Goal: Information Seeking & Learning: Find specific fact

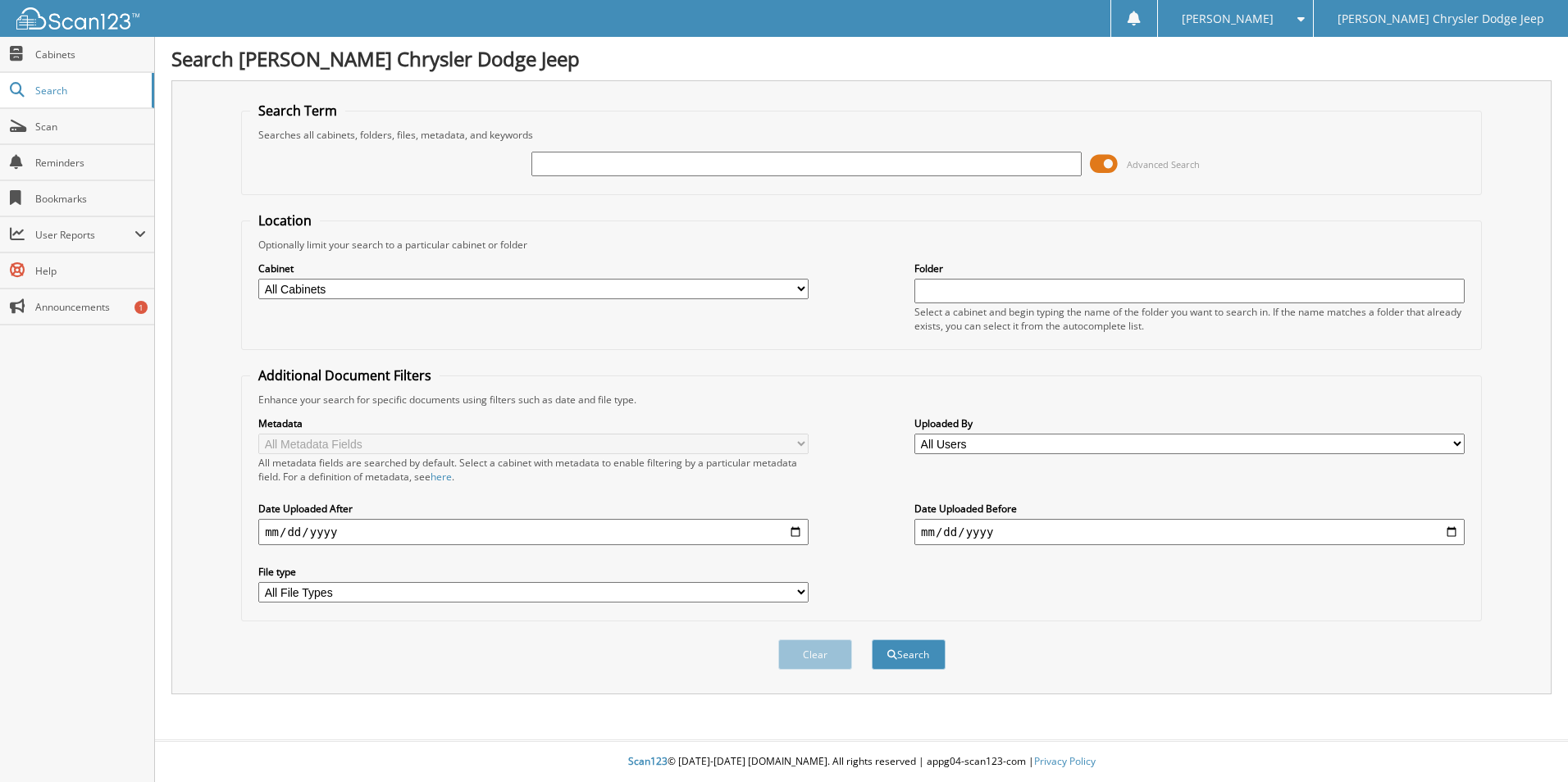
click at [550, 161] on input "text" at bounding box center [807, 164] width 551 height 25
type input "43816"
click at [872, 639] on button "Search" at bounding box center [909, 654] width 74 height 30
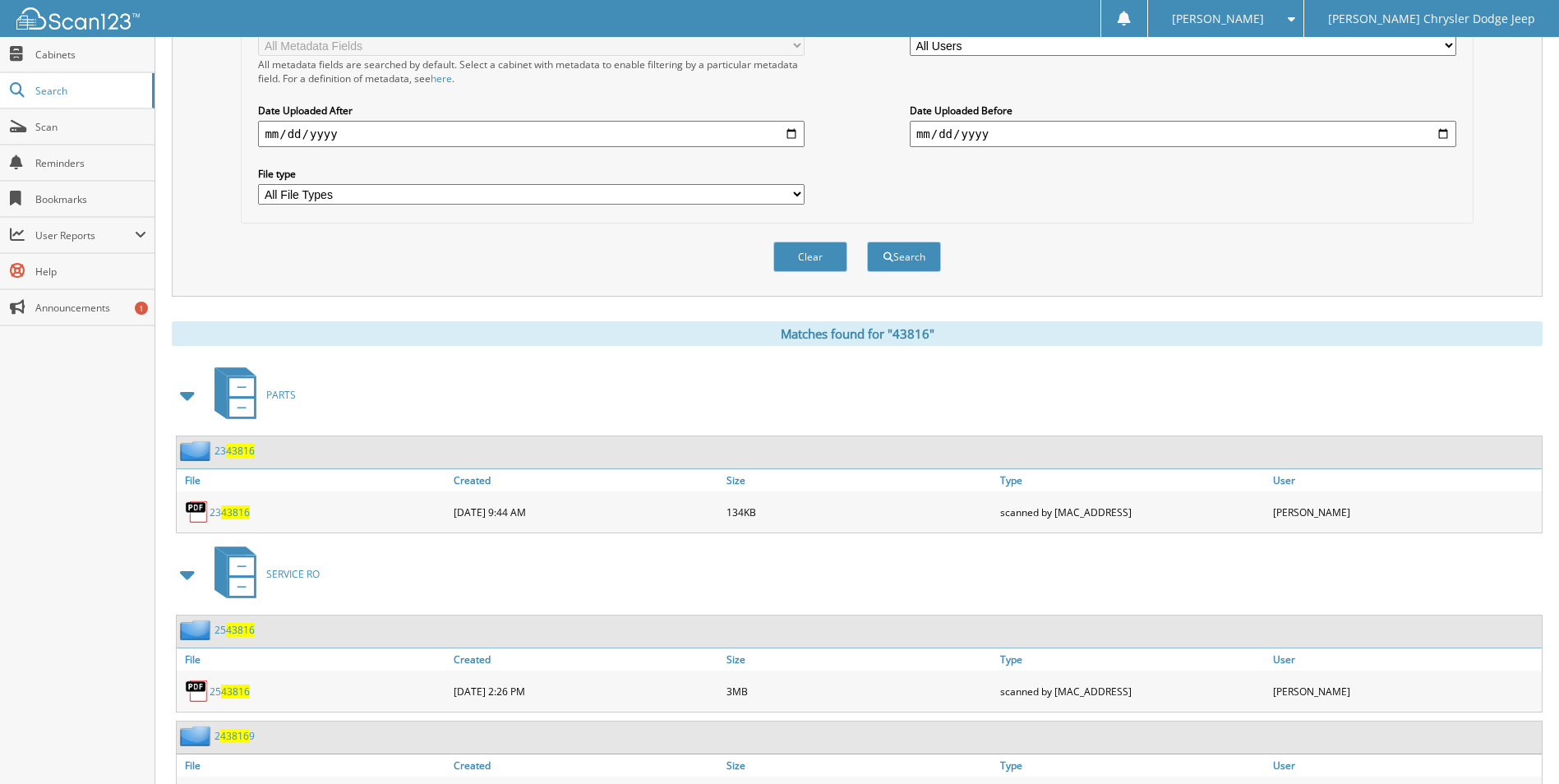
scroll to position [484, 0]
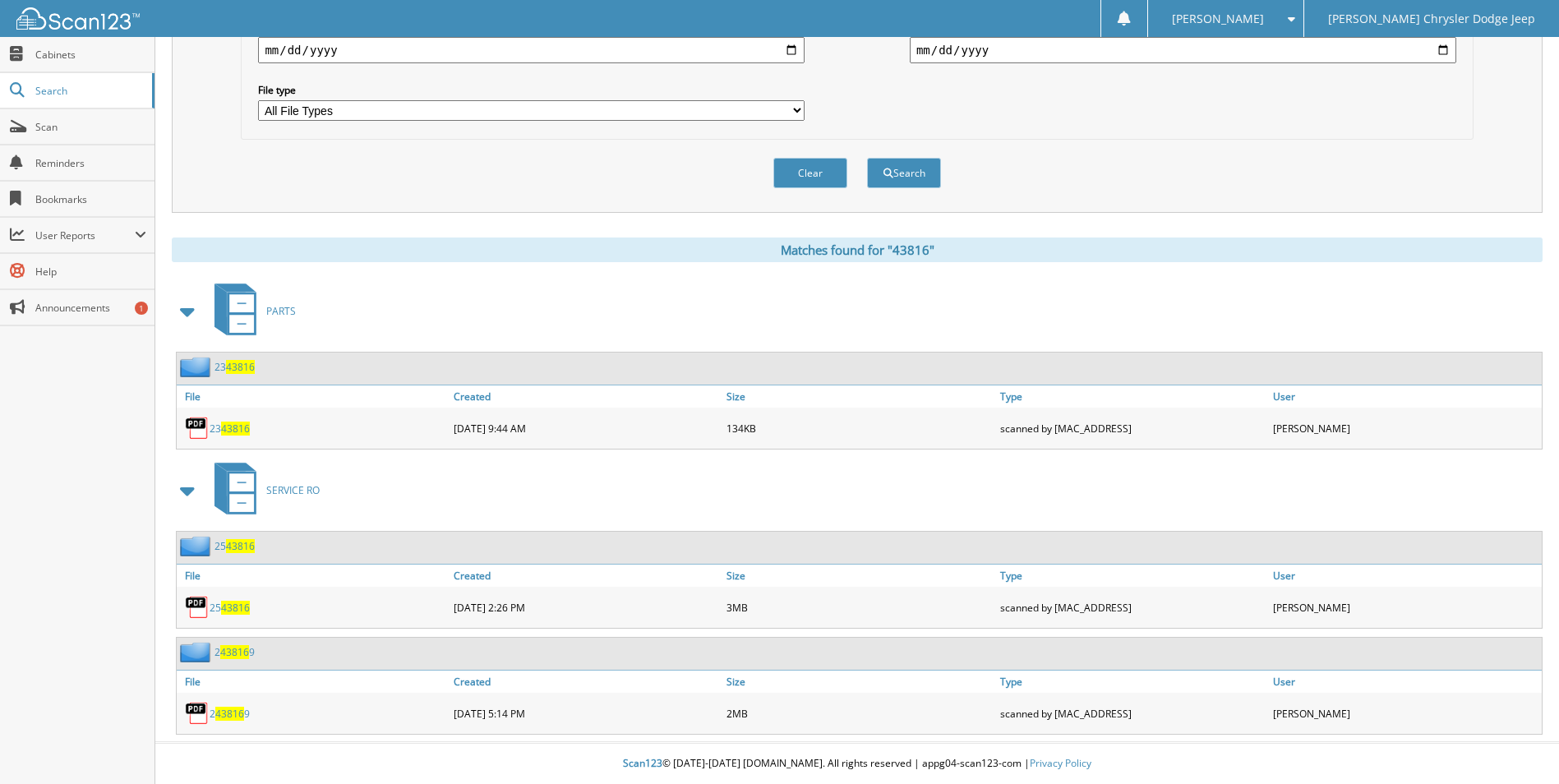
click at [241, 607] on span "43816" at bounding box center [235, 608] width 29 height 14
